Goal: Information Seeking & Learning: Learn about a topic

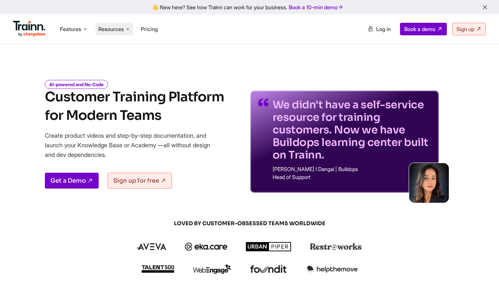
click at [114, 30] on span "Resources" at bounding box center [110, 28] width 25 height 7
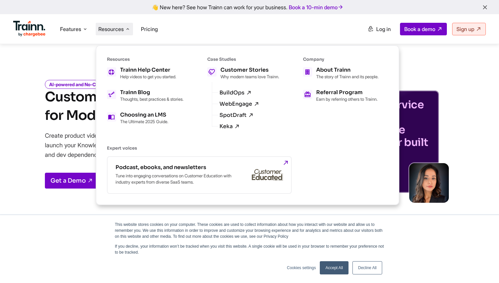
click at [190, 25] on ul "Features Product Videos Create product & how-to videos in multiple languages. G…" at bounding box center [131, 28] width 236 height 19
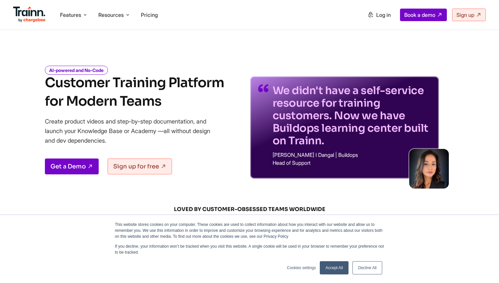
click at [337, 263] on link "Accept All" at bounding box center [334, 267] width 29 height 13
